Goal: Navigation & Orientation: Find specific page/section

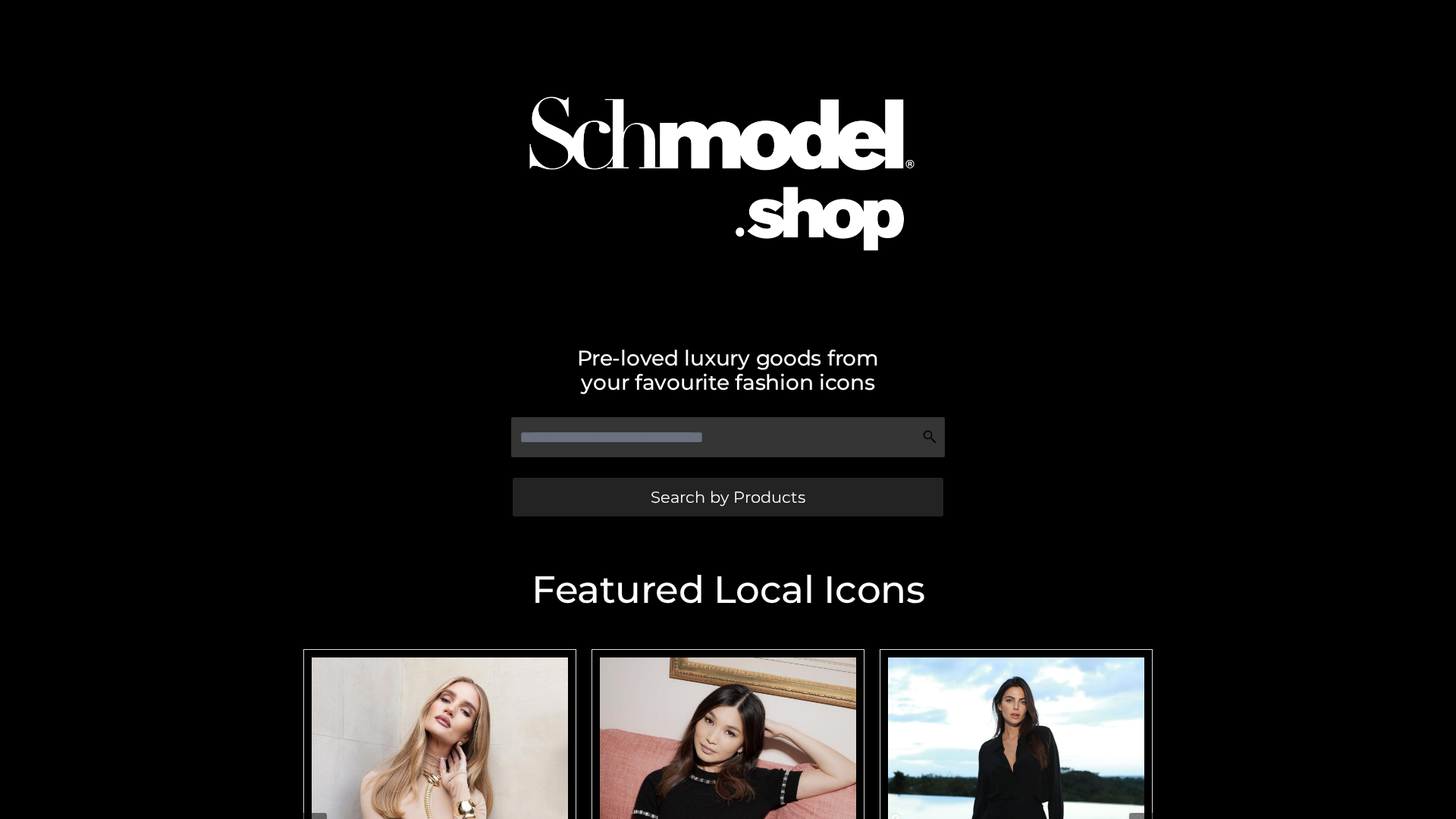
click at [728, 497] on span "Search by Products" at bounding box center [728, 496] width 155 height 16
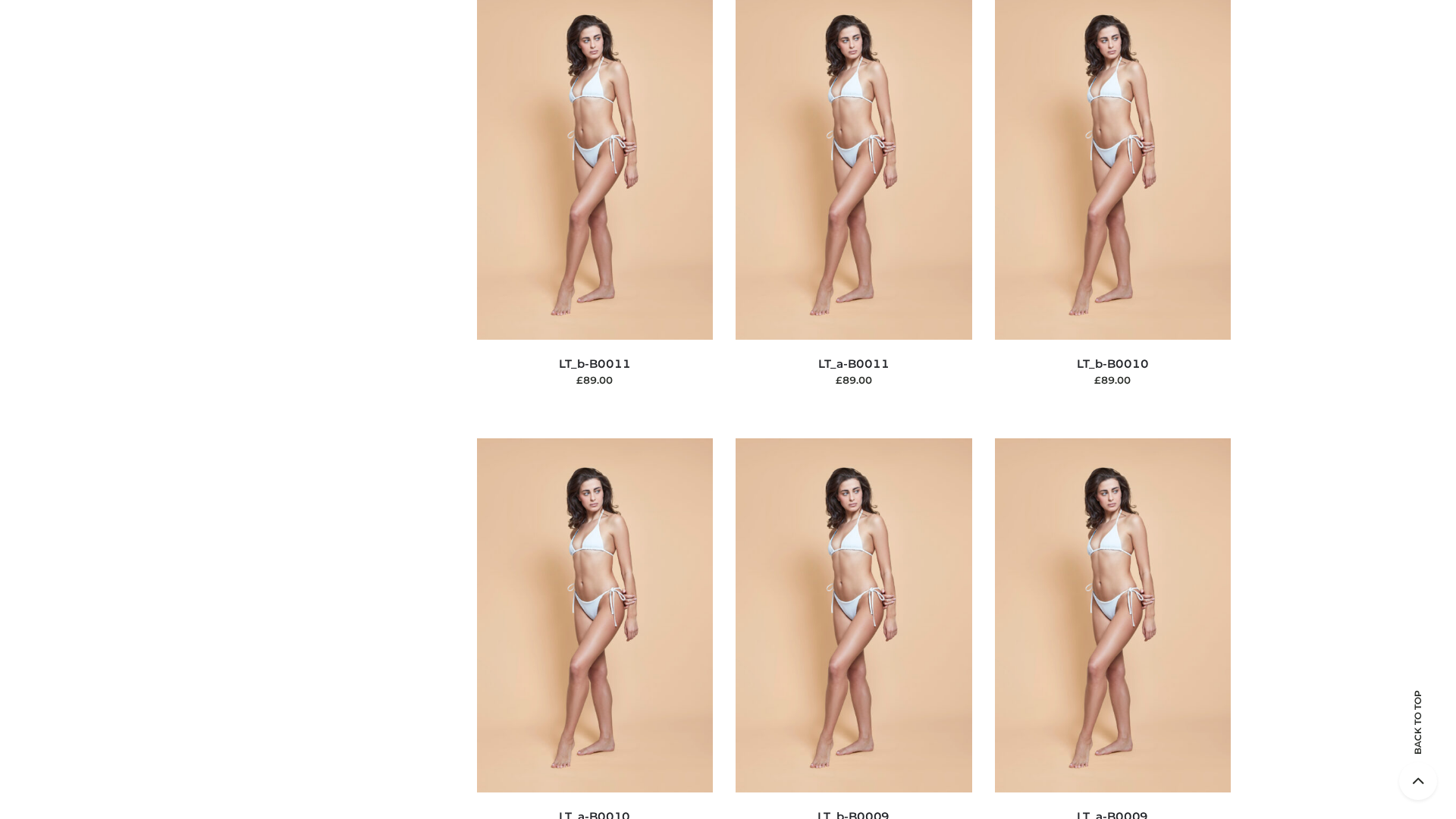
scroll to position [6810, 0]
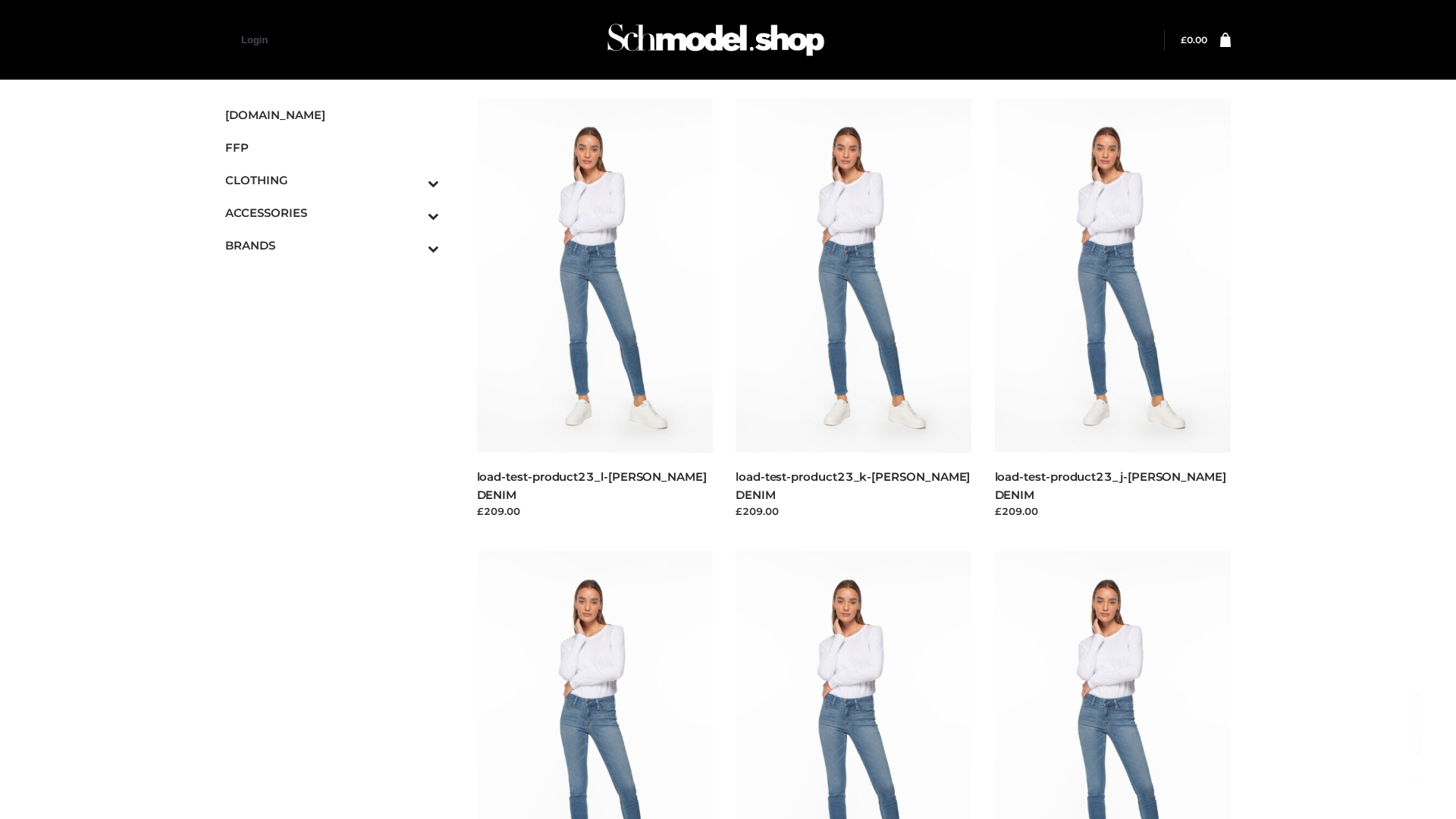
scroll to position [1330, 0]
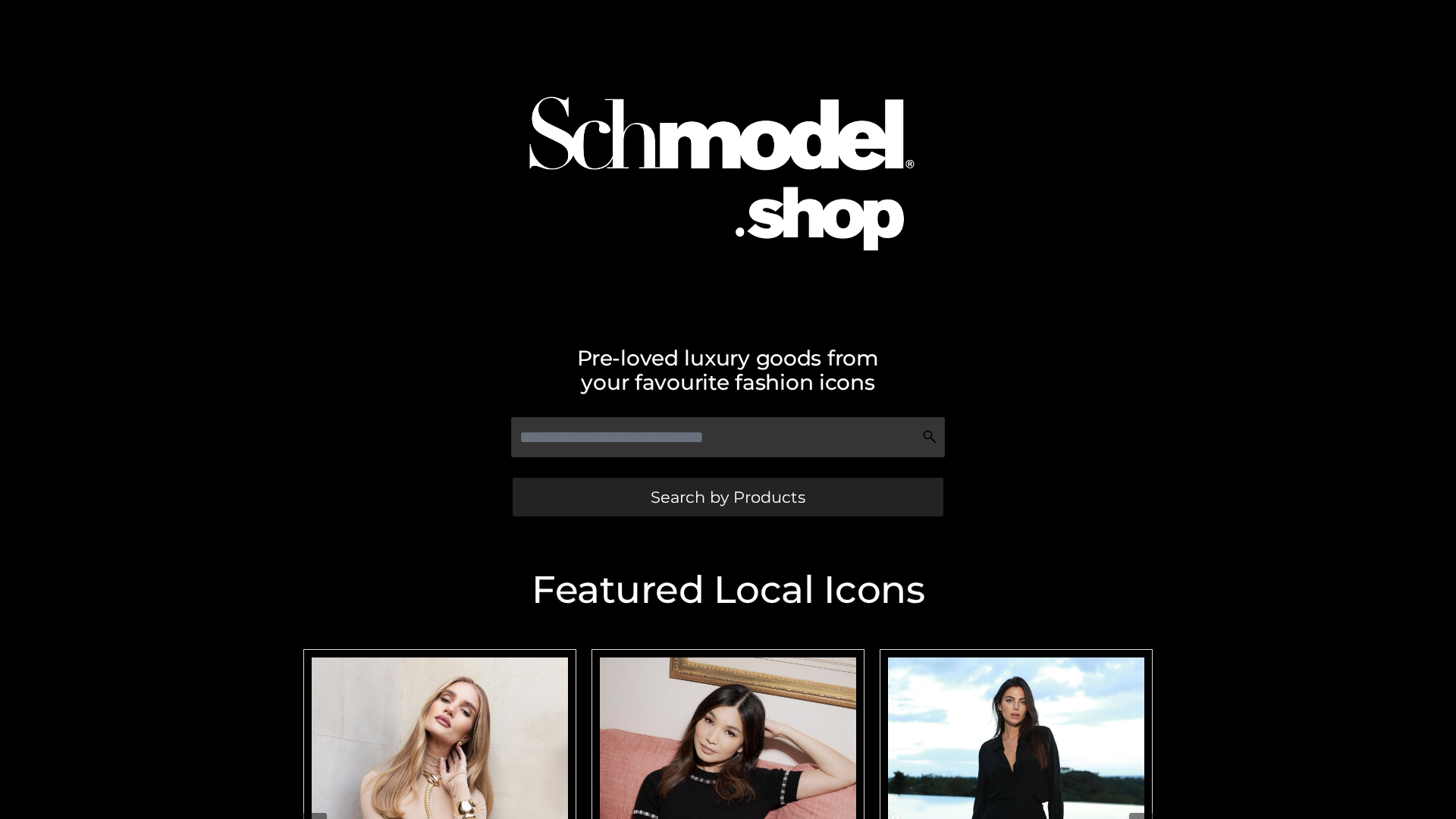
click at [728, 497] on span "Search by Products" at bounding box center [728, 496] width 155 height 16
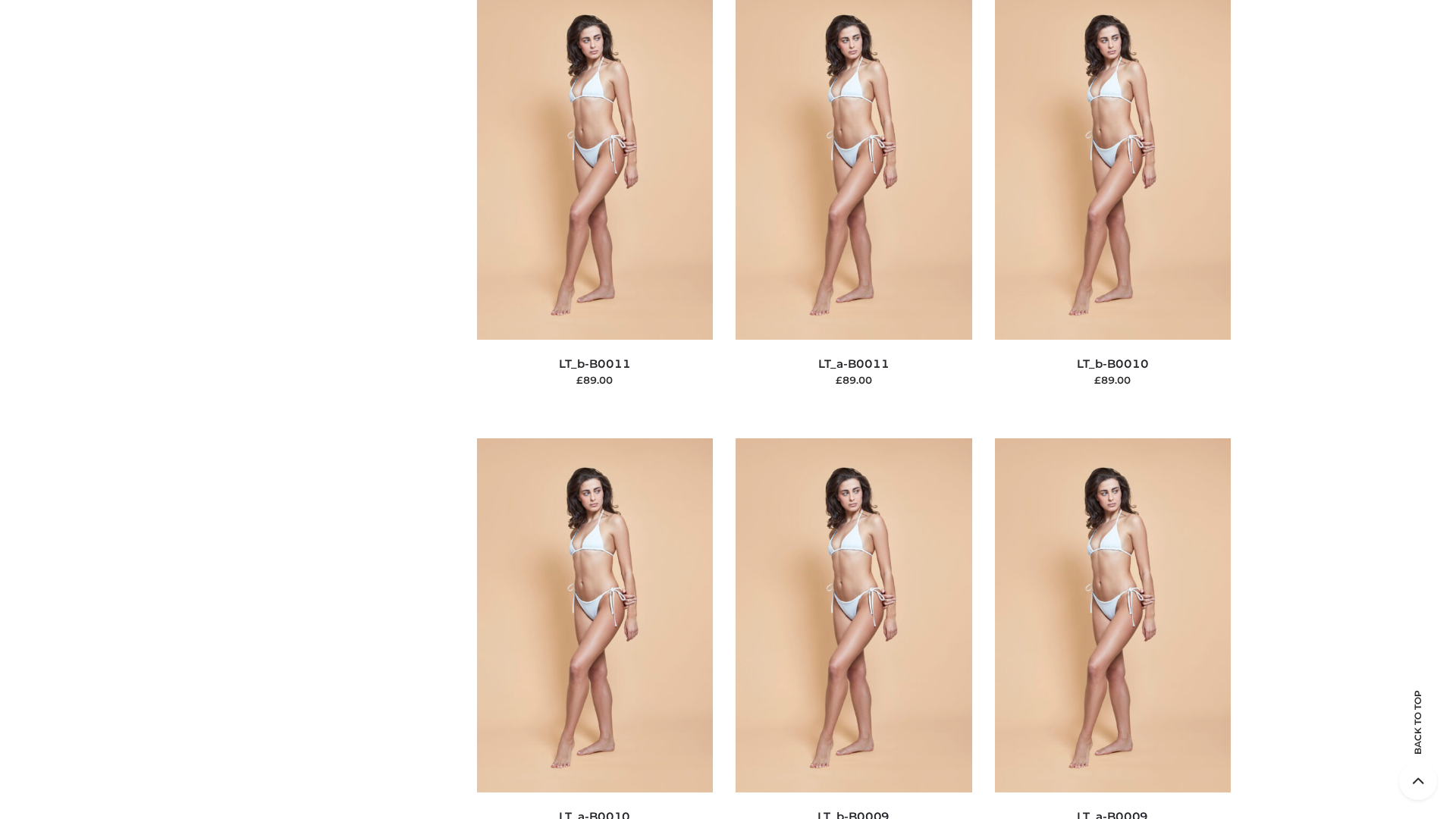
scroll to position [6810, 0]
